Goal: Task Accomplishment & Management: Manage account settings

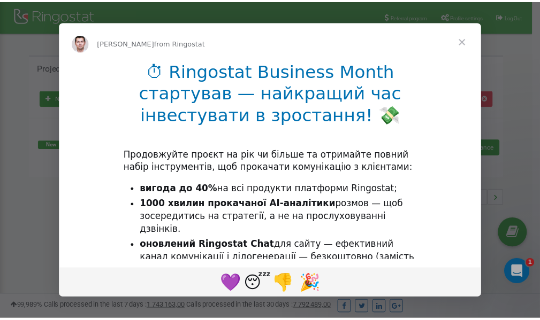
scroll to position [160, 0]
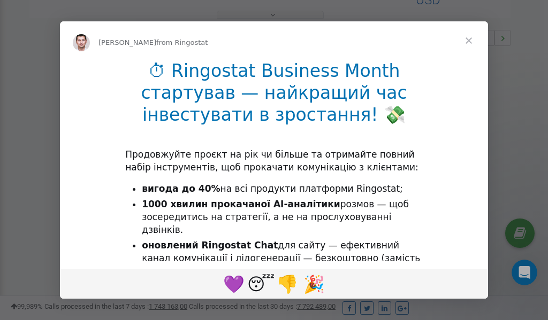
click at [471, 41] on span "Close" at bounding box center [468, 40] width 39 height 39
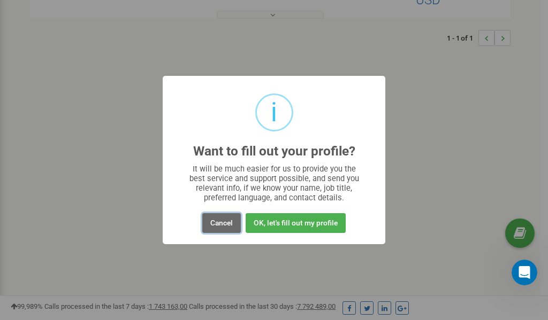
click at [221, 223] on button "Cancel" at bounding box center [221, 223] width 39 height 20
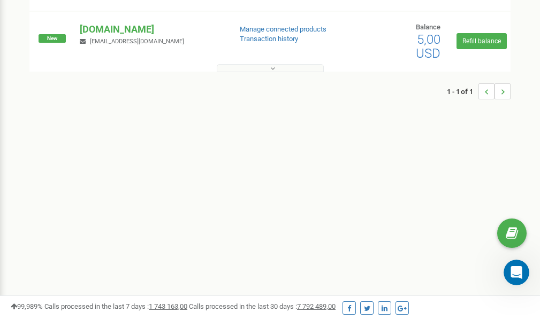
scroll to position [0, 0]
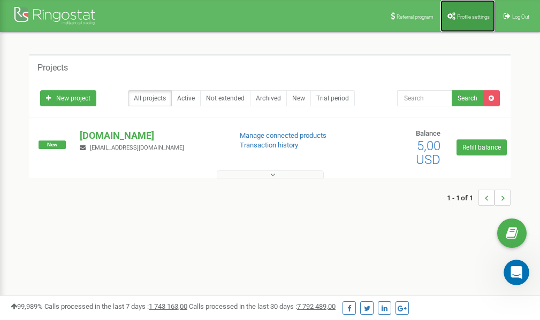
click at [459, 17] on span "Profile settings" at bounding box center [473, 17] width 33 height 6
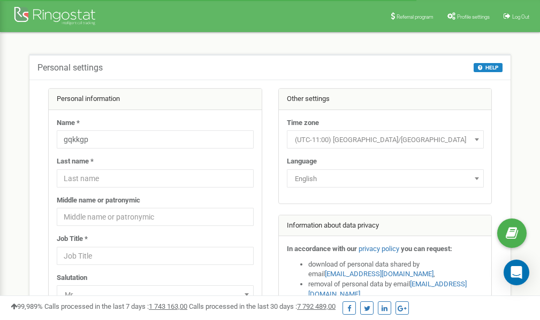
scroll to position [53, 0]
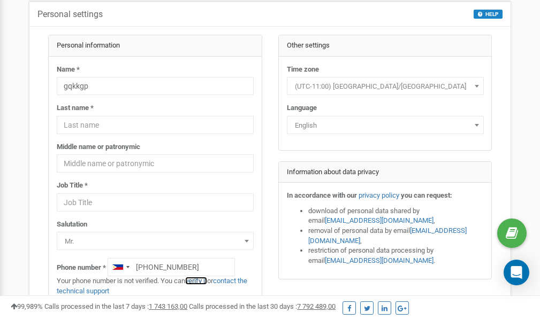
click at [200, 280] on link "verify it" at bounding box center [196, 281] width 22 height 8
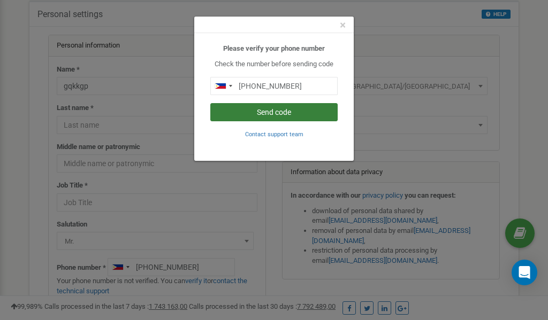
click at [252, 114] on button "Send code" at bounding box center [273, 112] width 127 height 18
